Goal: Use online tool/utility: Utilize a website feature to perform a specific function

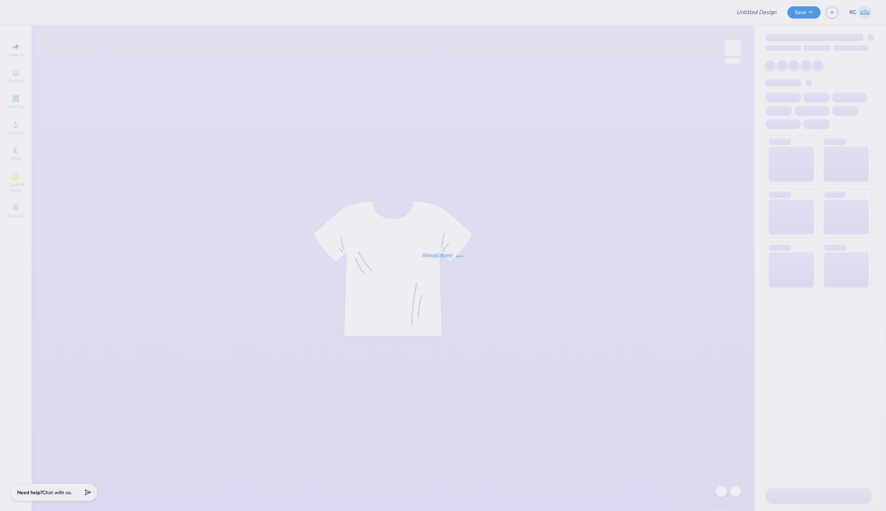
type input "[PERSON_NAME] : [US_STATE][GEOGRAPHIC_DATA]"
